Goal: Find specific page/section: Find specific page/section

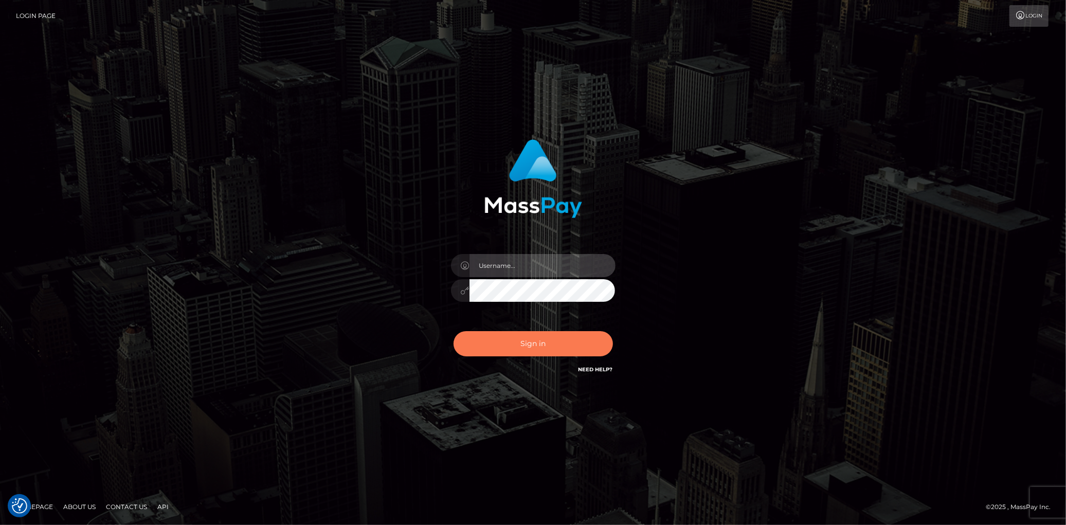
type input "[PERSON_NAME]"
click at [525, 351] on button "Sign in" at bounding box center [532, 343] width 159 height 25
type input "[PERSON_NAME]"
click at [525, 351] on button "Sign in" at bounding box center [532, 343] width 159 height 25
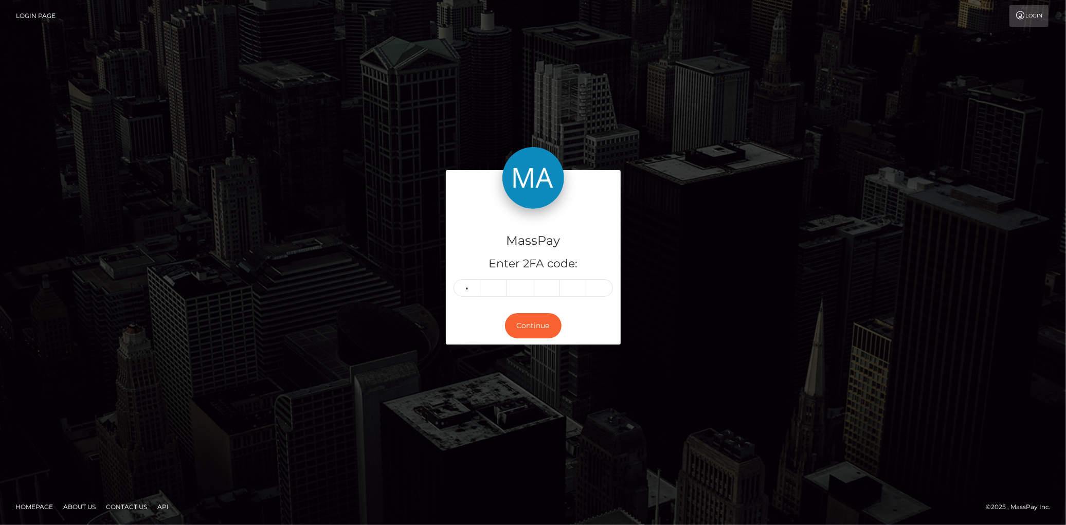
type input "8"
type input "3"
type input "7"
type input "5"
type input "8"
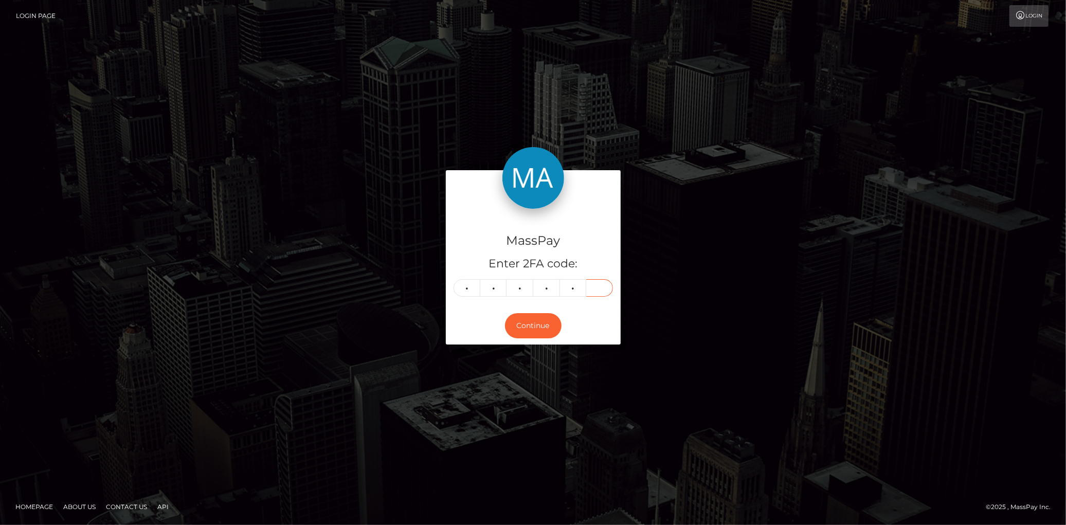
type input "6"
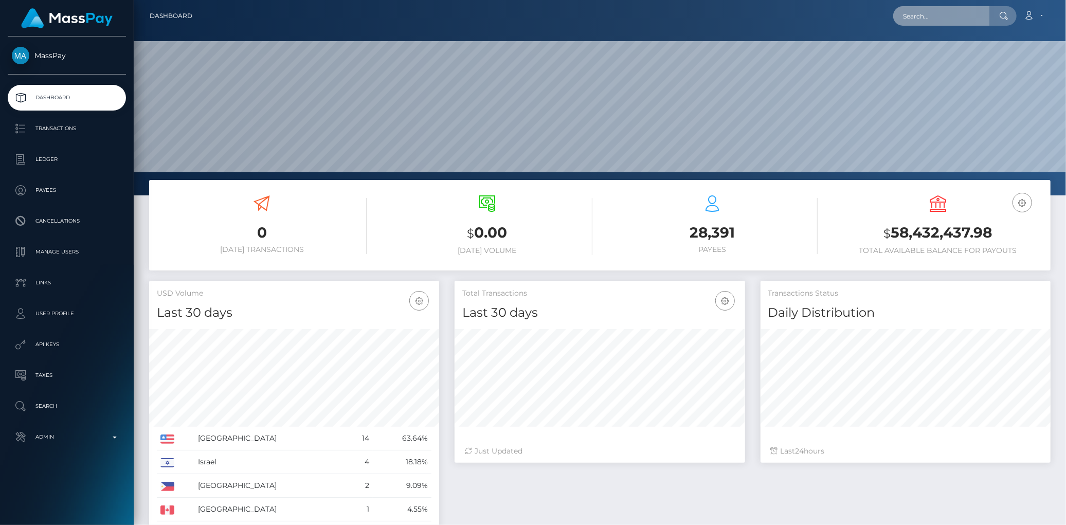
scroll to position [182, 290]
drag, startPoint x: 0, startPoint y: 0, endPoint x: 933, endPoint y: 20, distance: 933.6
click at [933, 20] on input "text" at bounding box center [941, 16] width 97 height 20
paste input "poact_tL0ebsSZ3zd1"
type input "poact_tL0ebsSZ3zd1"
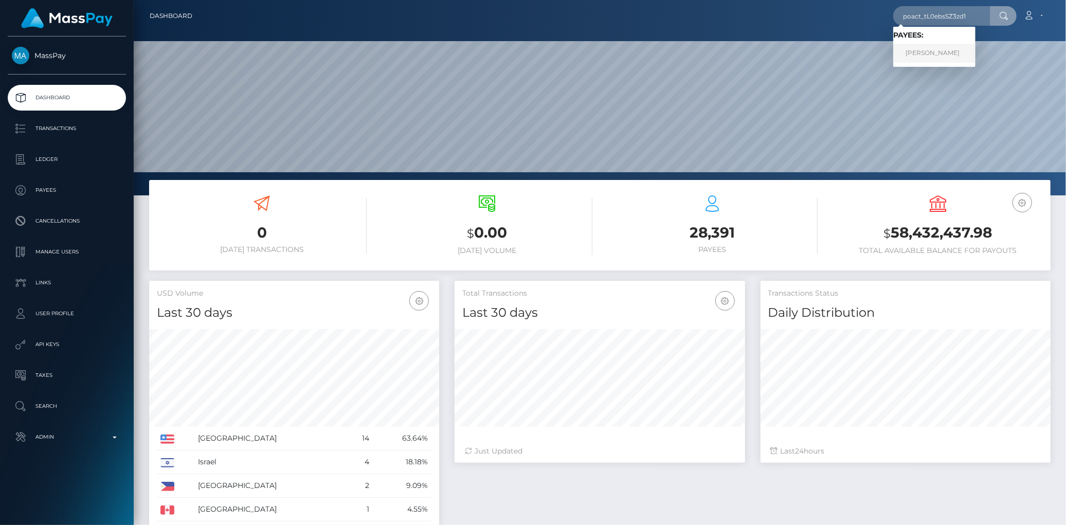
click at [926, 48] on link "SULEMAN AHMED" at bounding box center [934, 53] width 82 height 19
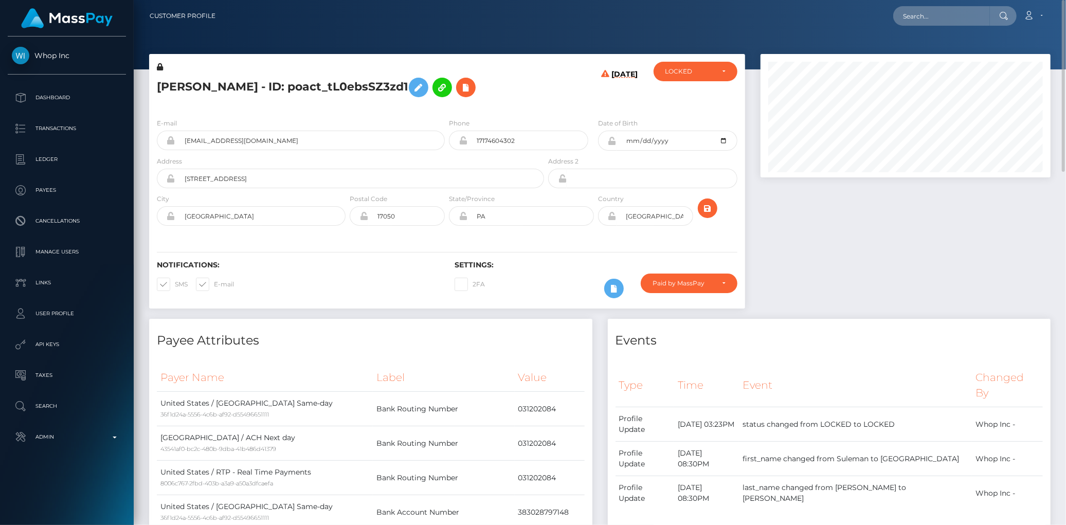
click at [290, 88] on h5 "[PERSON_NAME] - ID: poact_tL0ebsSZ3zd1" at bounding box center [347, 87] width 381 height 30
click at [290, 88] on h5 "SULEMAN AHMED - ID: poact_tL0ebsSZ3zd1" at bounding box center [347, 87] width 381 height 30
copy h5 "SULEMAN AHMED - ID: poact_tL0ebsSZ3zd1"
